Goal: Navigation & Orientation: Find specific page/section

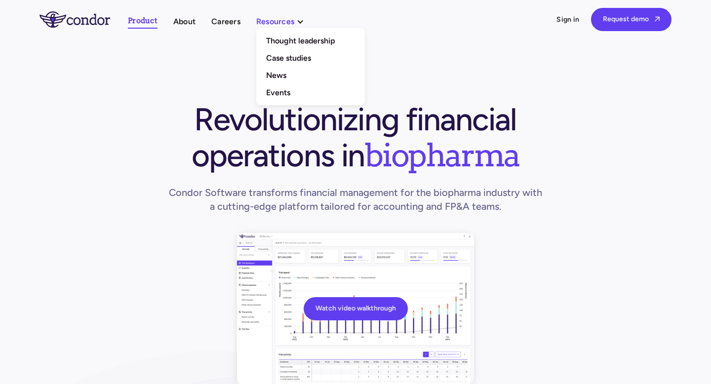
click at [289, 21] on div "Resources" at bounding box center [275, 21] width 38 height 13
click at [182, 24] on link "About" at bounding box center [184, 21] width 22 height 13
click at [185, 21] on link "About" at bounding box center [184, 21] width 22 height 13
click at [180, 24] on link "About" at bounding box center [184, 21] width 22 height 13
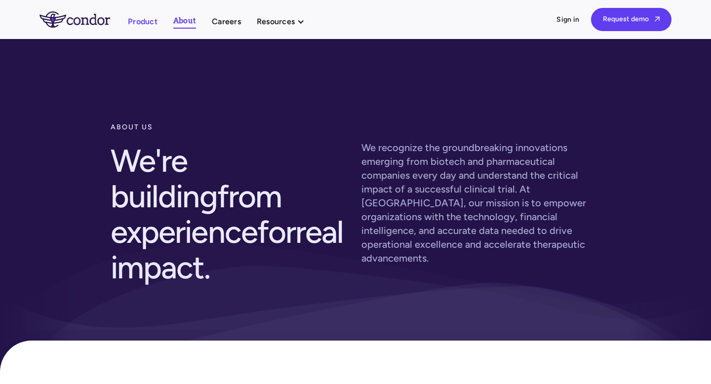
click at [141, 22] on link "Product" at bounding box center [143, 21] width 30 height 13
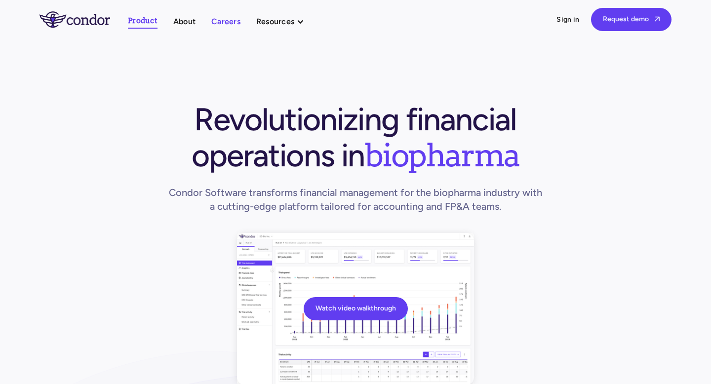
click at [235, 21] on link "Careers" at bounding box center [225, 21] width 29 height 13
click at [182, 23] on link "About" at bounding box center [184, 21] width 22 height 13
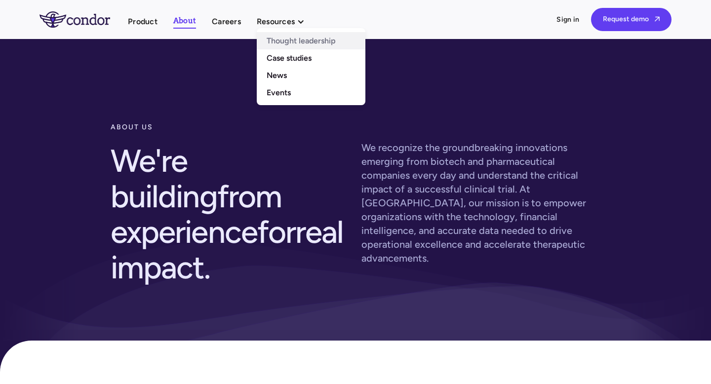
click at [278, 39] on link "Thought leadership" at bounding box center [311, 40] width 109 height 17
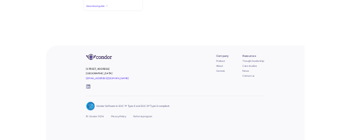
scroll to position [967, 0]
